Goal: Task Accomplishment & Management: Manage account settings

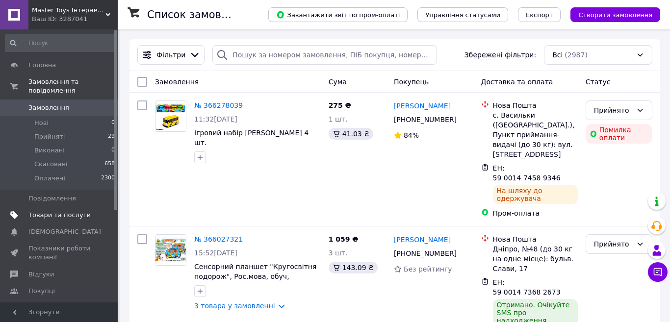
click at [64, 211] on span "Товари та послуги" at bounding box center [59, 215] width 62 height 9
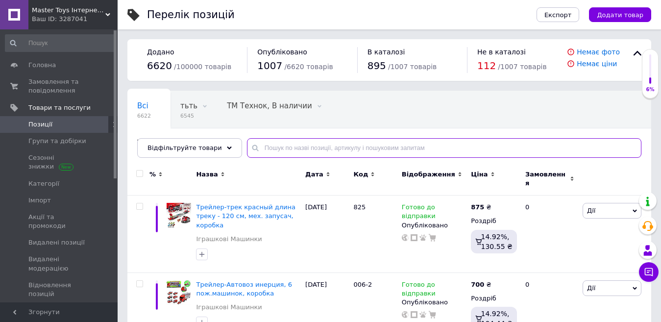
click at [288, 149] on input "text" at bounding box center [444, 148] width 395 height 20
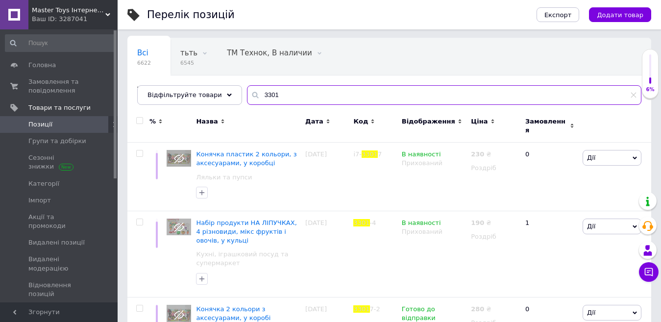
scroll to position [100, 0]
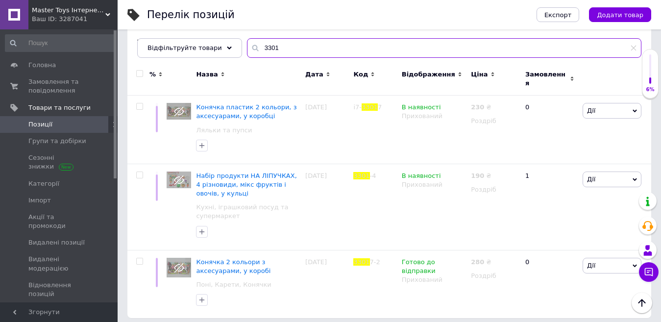
click at [264, 47] on input "3301" at bounding box center [444, 48] width 395 height 20
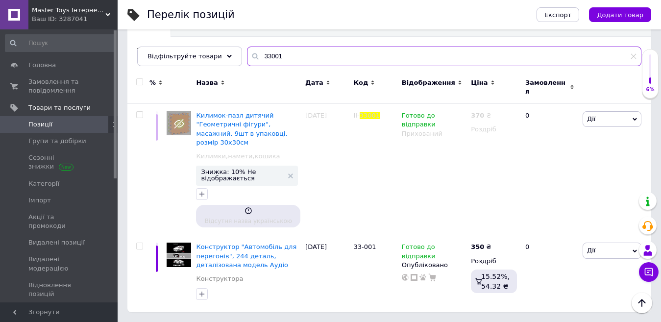
scroll to position [68, 0]
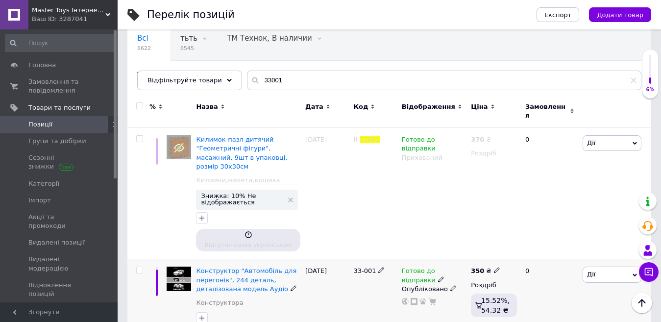
click at [438, 276] on icon at bounding box center [441, 279] width 6 height 6
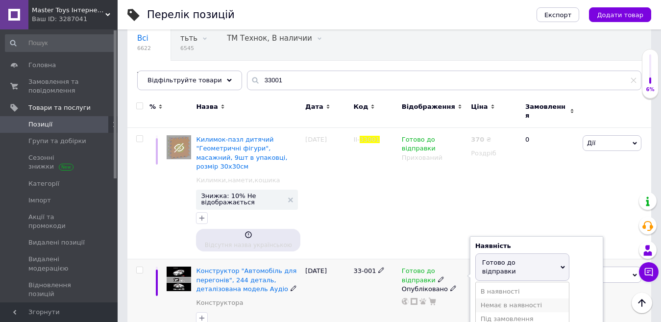
click at [511, 298] on li "Немає в наявності" at bounding box center [522, 305] width 93 height 14
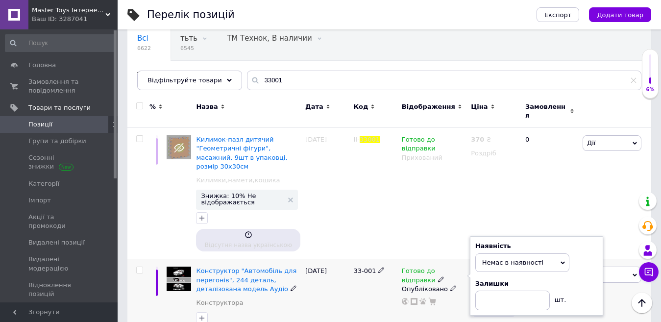
click at [339, 302] on div "[DATE]" at bounding box center [327, 297] width 48 height 77
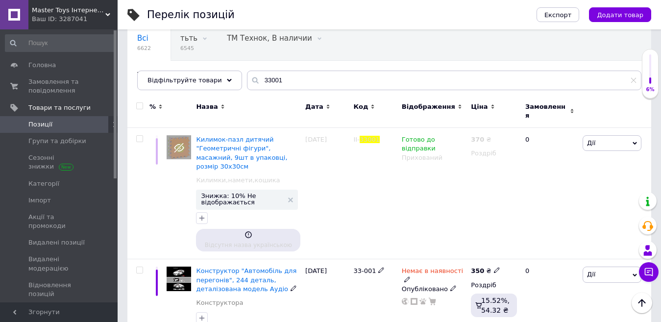
click at [450, 286] on use at bounding box center [452, 288] width 5 height 5
click at [425, 301] on li "Прихований" at bounding box center [432, 308] width 68 height 14
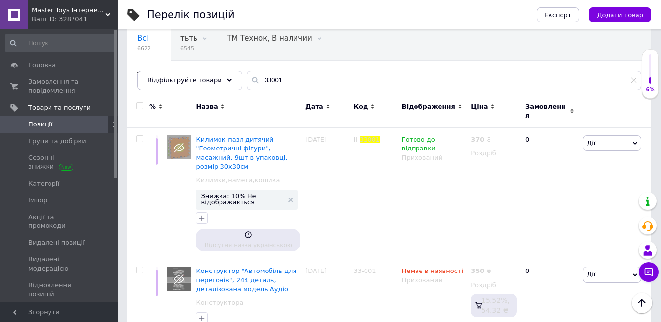
scroll to position [14, 0]
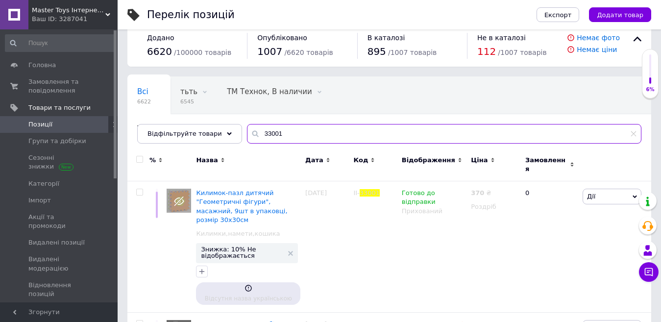
click at [318, 133] on input "33001" at bounding box center [444, 134] width 395 height 20
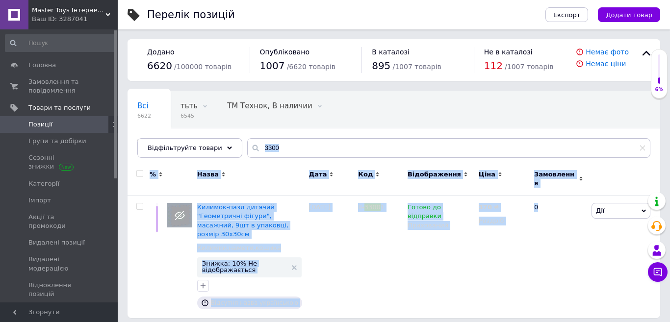
drag, startPoint x: 669, startPoint y: 113, endPoint x: 665, endPoint y: 183, distance: 70.7
click at [665, 183] on div "Перелік позицій Експорт Додати товар Додано 6620 / 100000 товарів Опубліковано …" at bounding box center [394, 164] width 552 height 328
click at [299, 149] on input "3300" at bounding box center [448, 148] width 403 height 20
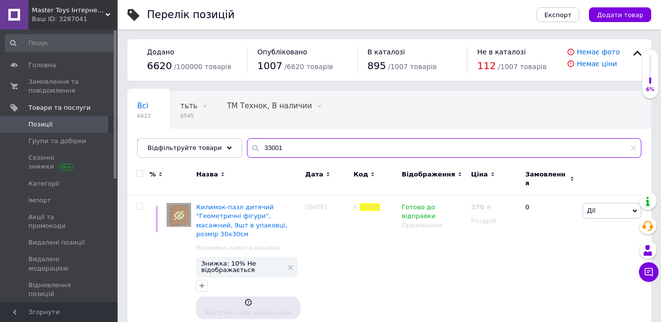
scroll to position [68, 0]
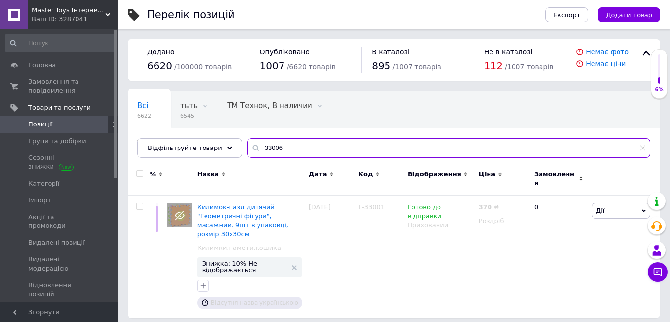
click at [258, 150] on input "33006" at bounding box center [448, 148] width 403 height 20
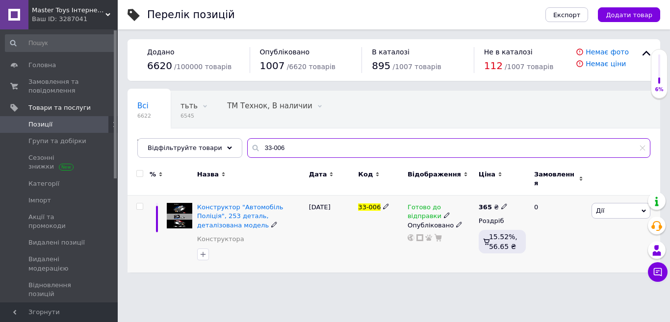
type input "33-006"
click at [501, 203] on icon at bounding box center [504, 206] width 6 height 6
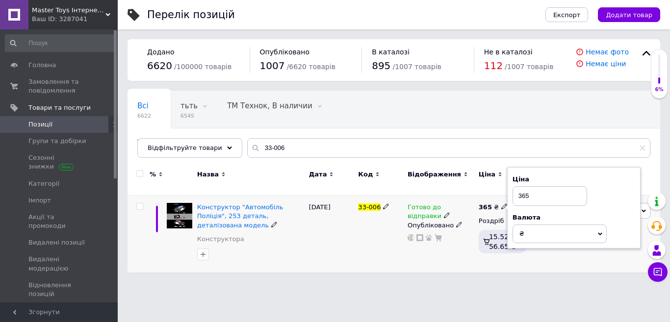
drag, startPoint x: 529, startPoint y: 196, endPoint x: 508, endPoint y: 192, distance: 21.5
click at [508, 192] on div "Ціна 365 Валюта ₴ $ EUR CHF GBP ¥ PLN ₸ MDL HUF KGS CNY TRY KRW lei" at bounding box center [573, 208] width 133 height 82
type input "450"
click at [325, 231] on div "[DATE]" at bounding box center [331, 234] width 50 height 77
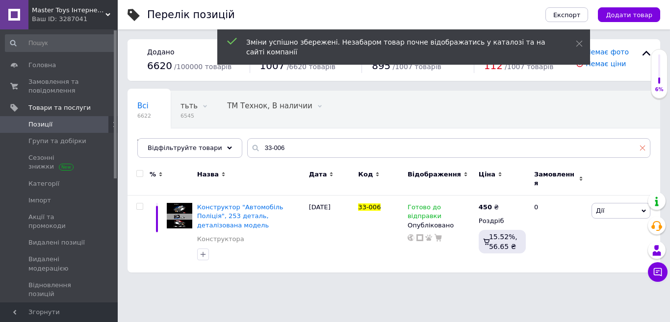
click at [641, 151] on icon at bounding box center [642, 148] width 6 height 6
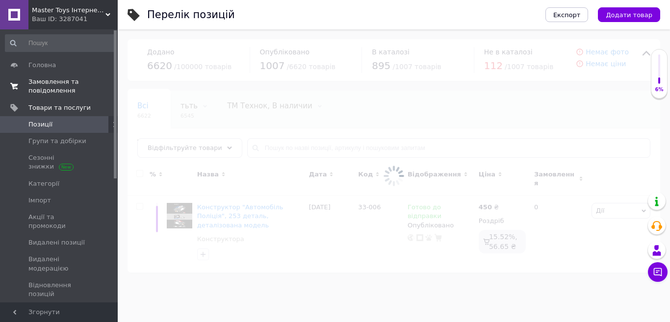
click at [49, 93] on span "Замовлення та повідомлення" at bounding box center [59, 86] width 62 height 18
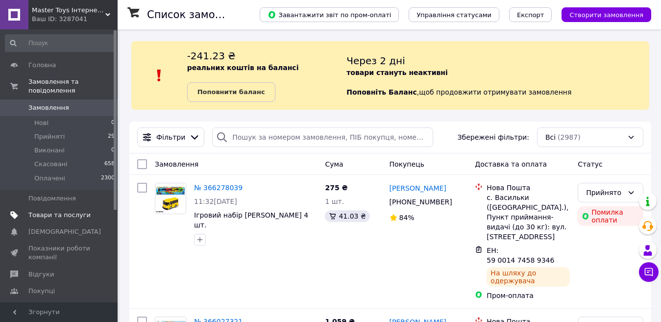
click at [75, 211] on span "Товари та послуги" at bounding box center [59, 215] width 62 height 9
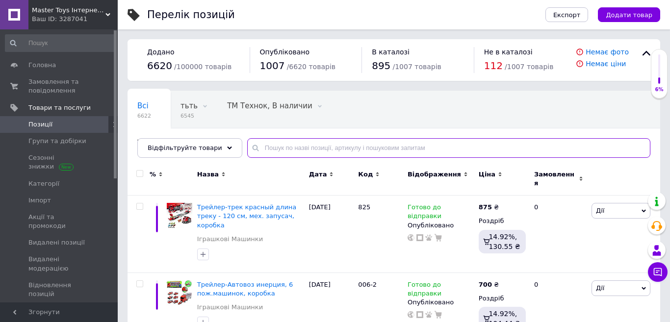
click at [324, 150] on input "text" at bounding box center [448, 148] width 403 height 20
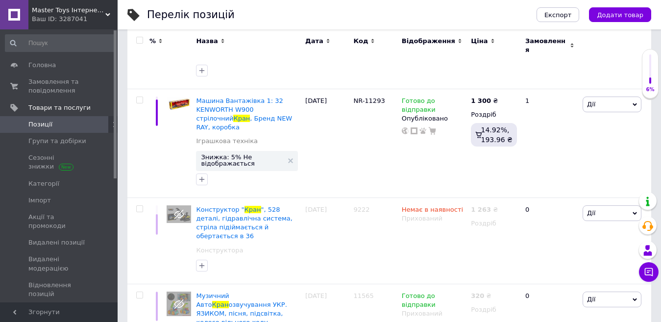
scroll to position [268, 0]
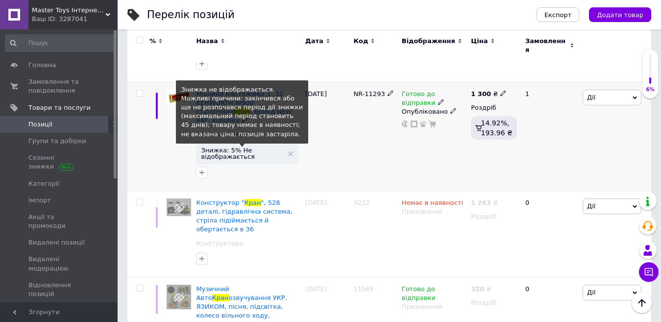
type input "КРАН"
click at [249, 147] on span "Знижка: 5% Не відображається" at bounding box center [242, 153] width 82 height 13
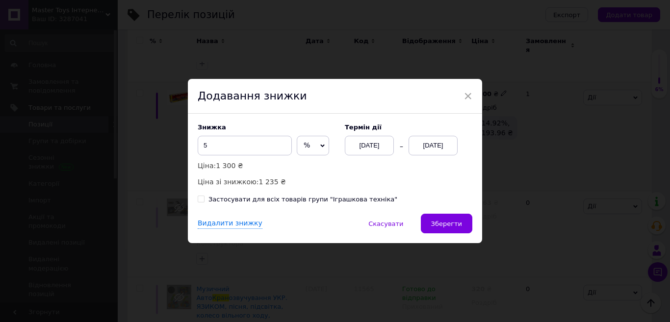
click at [434, 139] on div "[DATE]" at bounding box center [432, 146] width 49 height 20
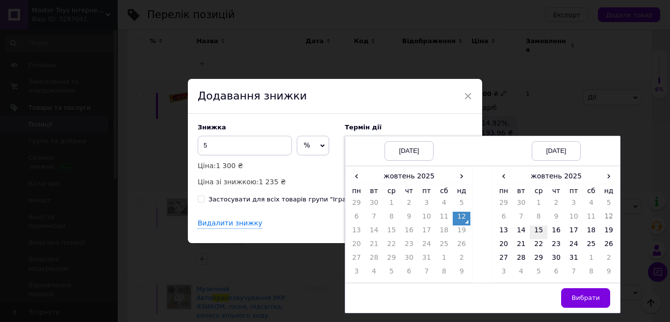
click at [535, 229] on td "15" at bounding box center [538, 232] width 18 height 14
click at [570, 296] on button "Вибрати" at bounding box center [585, 298] width 49 height 20
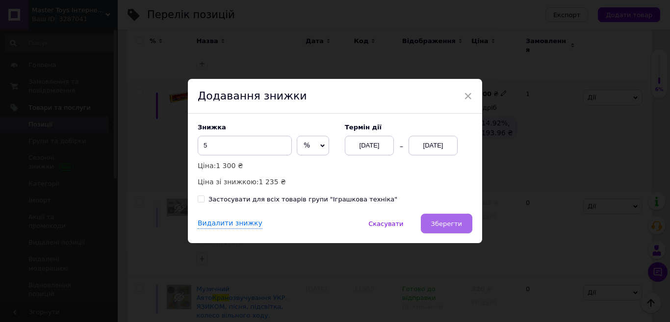
click at [447, 232] on button "Зберегти" at bounding box center [446, 224] width 51 height 20
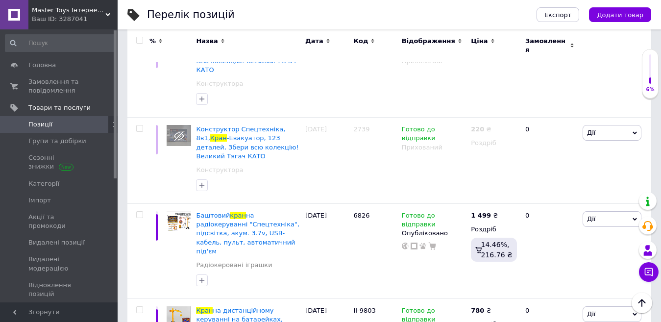
scroll to position [1320, 0]
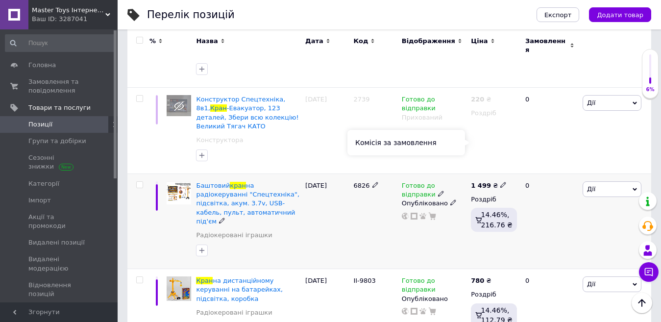
click at [483, 208] on div "14.46%, 216.76 ₴" at bounding box center [494, 220] width 46 height 24
click at [438, 191] on icon at bounding box center [441, 194] width 6 height 6
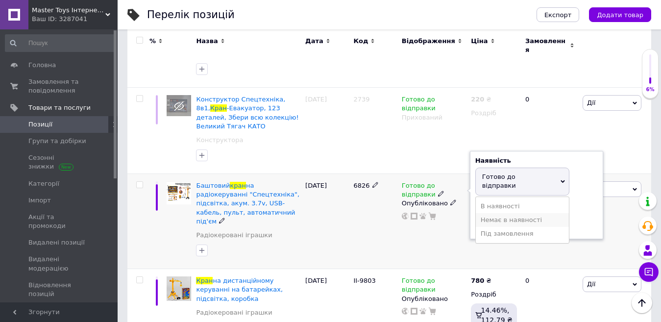
click at [486, 213] on li "Немає в наявності" at bounding box center [522, 220] width 93 height 14
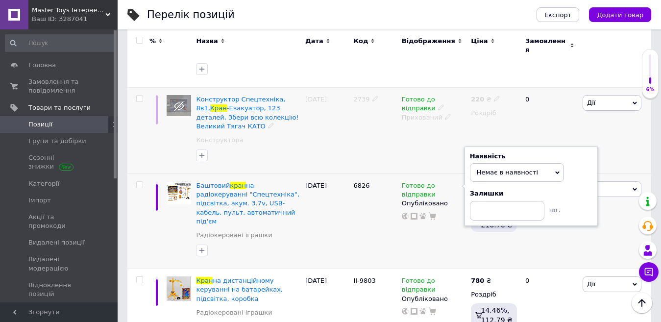
click at [274, 148] on div at bounding box center [248, 156] width 108 height 16
